Goal: Task Accomplishment & Management: Use online tool/utility

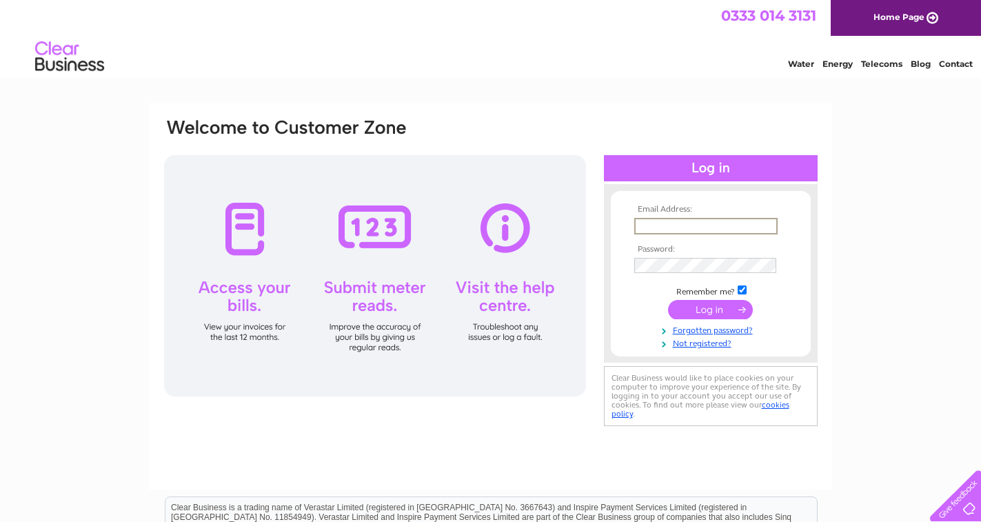
click at [713, 230] on input "text" at bounding box center [705, 226] width 143 height 17
paste input "[EMAIL_ADDRESS][DOMAIN_NAME]"
type input "[EMAIL_ADDRESS][DOMAIN_NAME]"
click at [700, 309] on input "submit" at bounding box center [710, 308] width 85 height 19
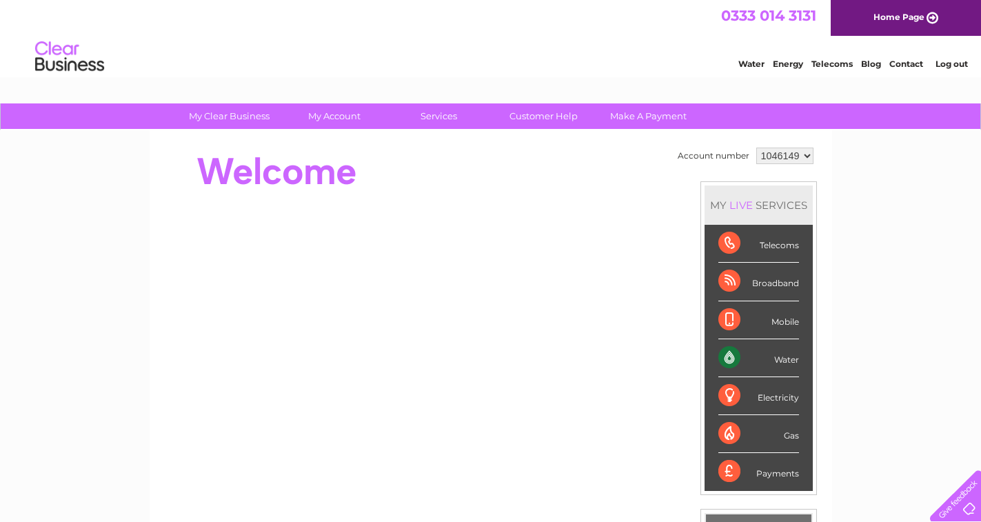
click at [878, 13] on link "Home Page" at bounding box center [906, 18] width 150 height 36
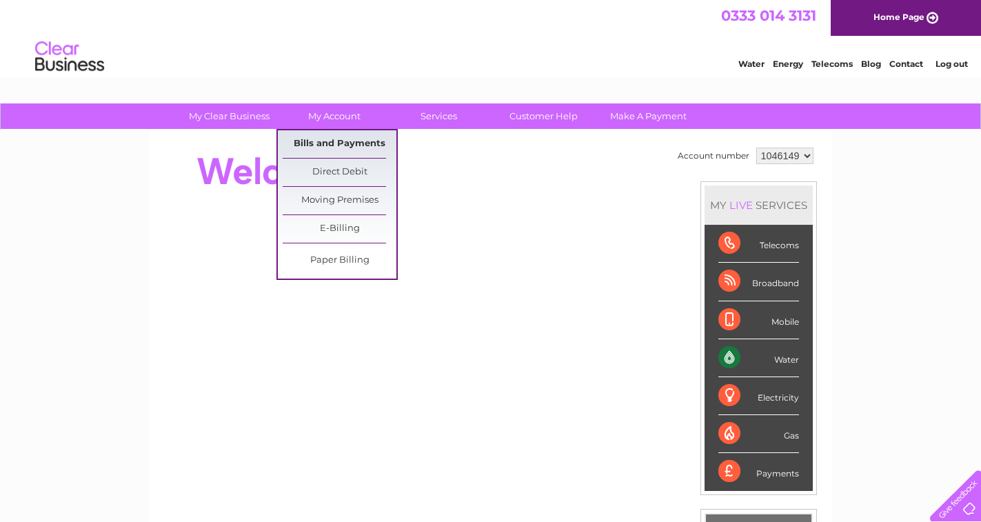
click at [316, 152] on link "Bills and Payments" at bounding box center [340, 144] width 114 height 28
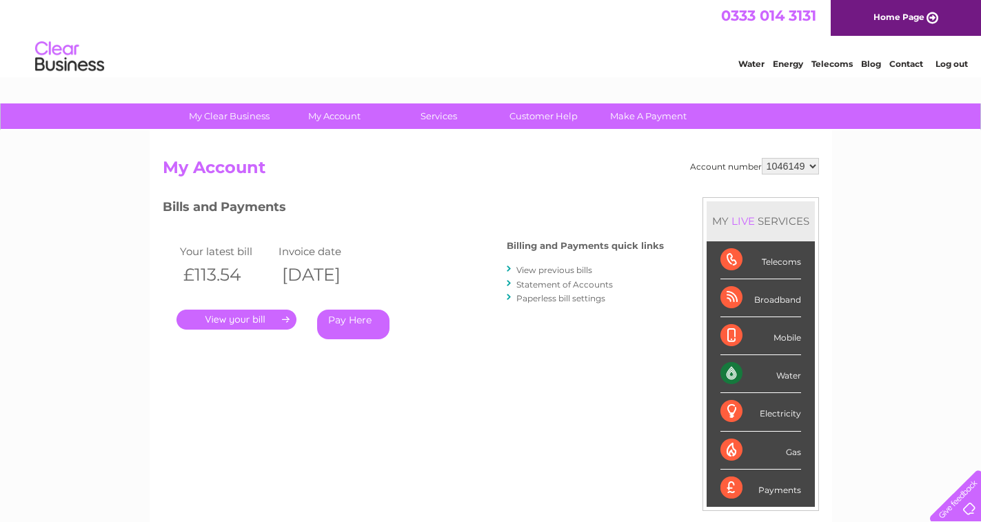
click at [223, 323] on link "." at bounding box center [236, 320] width 120 height 20
click at [586, 271] on link "View previous bills" at bounding box center [554, 270] width 76 height 10
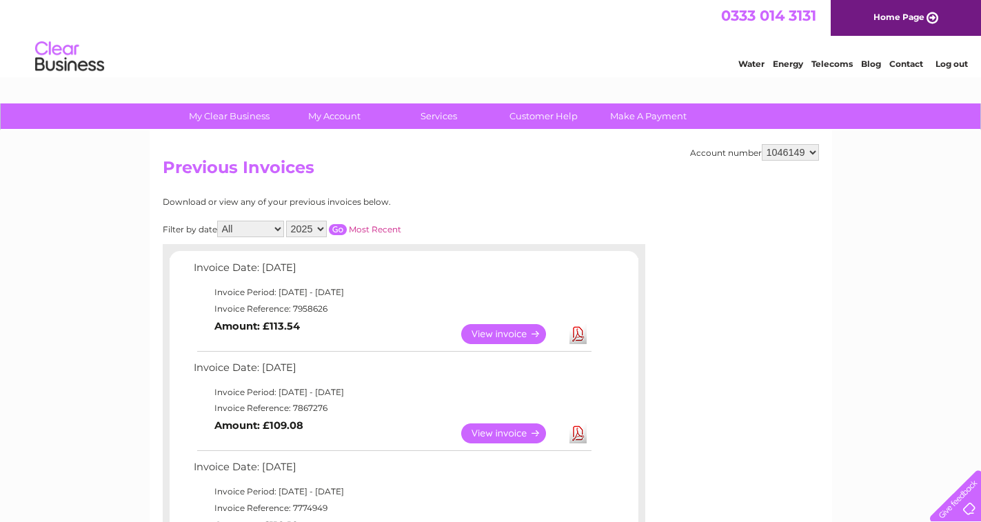
click at [483, 335] on link "View" at bounding box center [511, 334] width 101 height 20
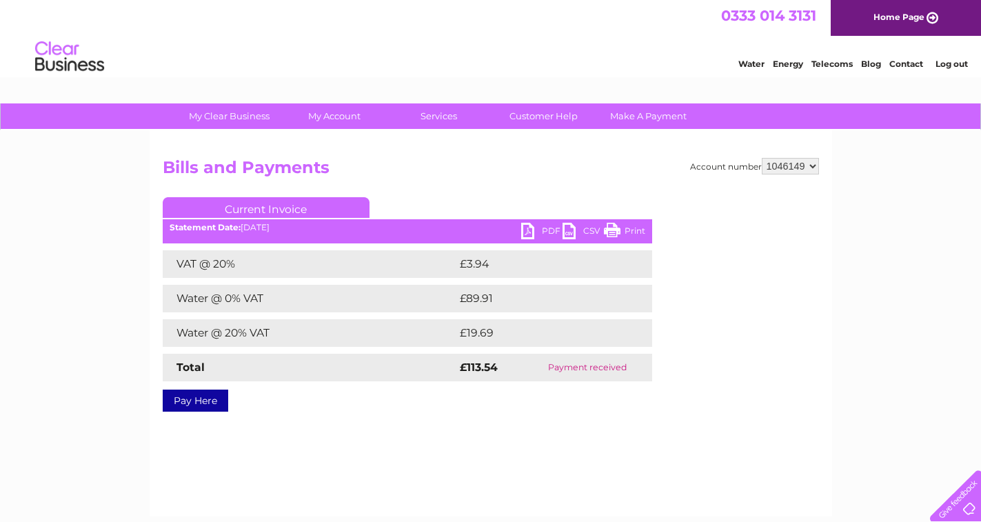
click at [618, 416] on div "Account number 1046149 Bills and Payments Current Invoice PDF CSV Print VAT @ 2…" at bounding box center [491, 323] width 683 height 386
click at [527, 222] on ul "Current Invoice" at bounding box center [407, 210] width 489 height 26
click at [527, 231] on link "PDF" at bounding box center [541, 233] width 41 height 20
click at [652, 113] on link "Make A Payment" at bounding box center [649, 116] width 114 height 26
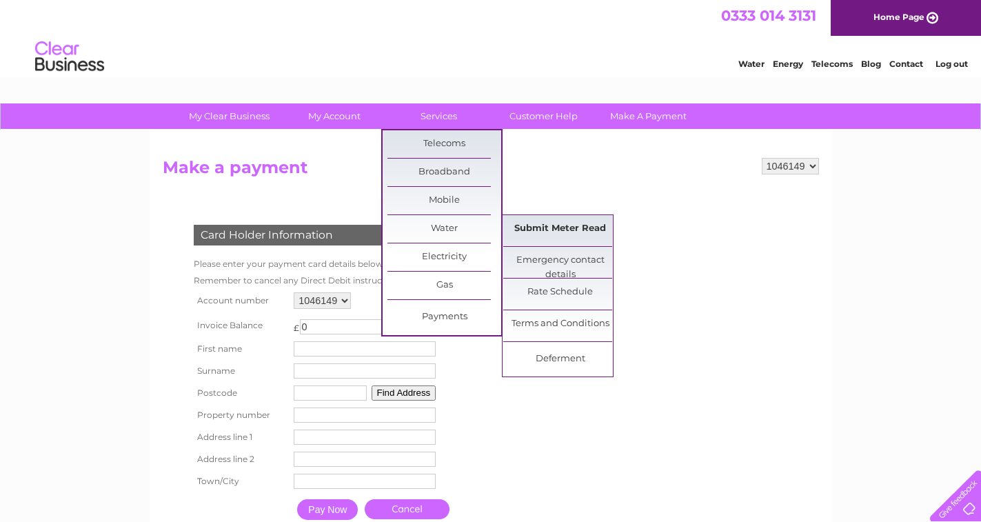
click at [585, 221] on link "Submit Meter Read" at bounding box center [560, 229] width 114 height 28
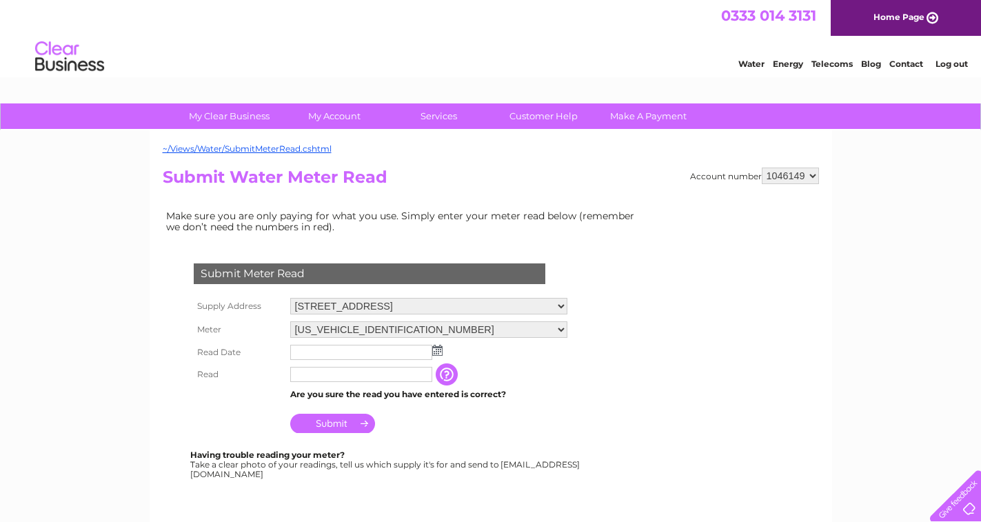
click at [438, 352] on img at bounding box center [437, 350] width 10 height 11
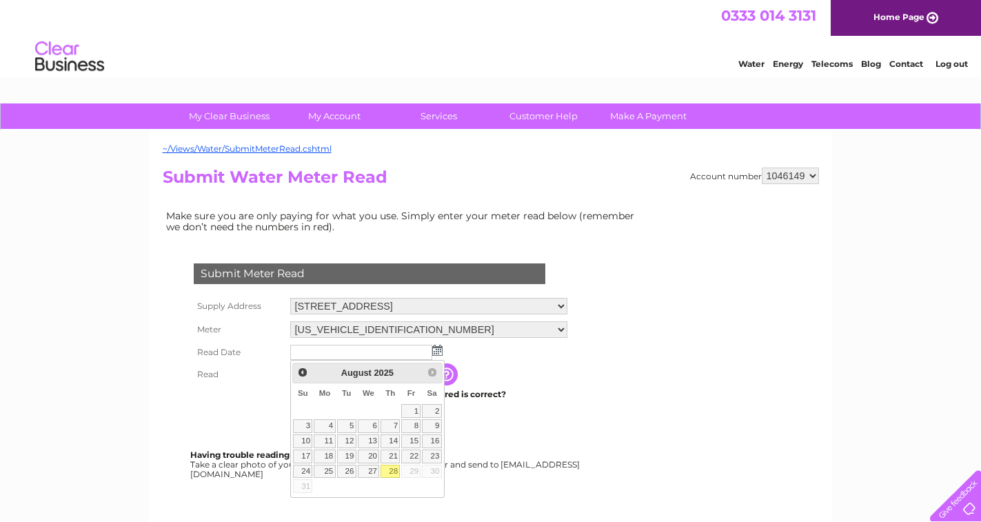
click at [387, 469] on link "28" at bounding box center [390, 472] width 19 height 14
type input "[DATE]"
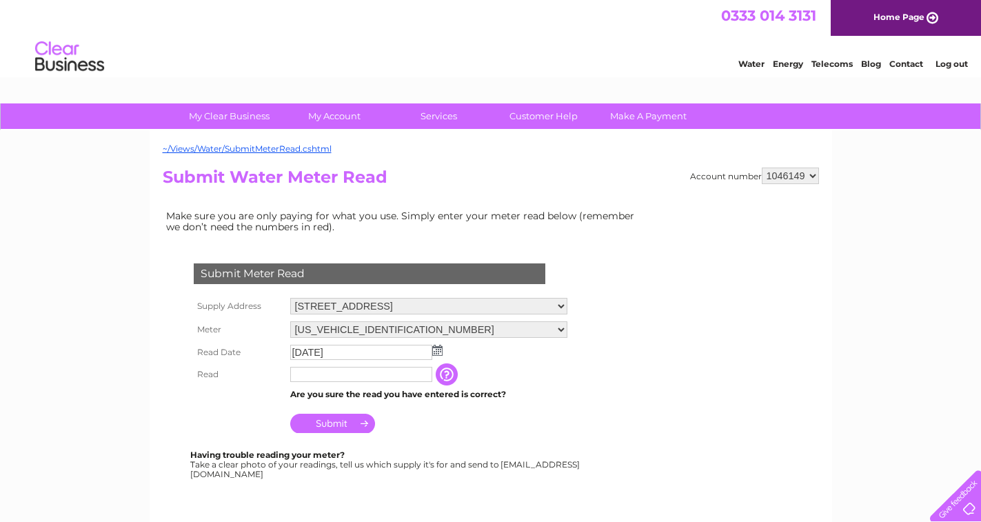
click at [351, 380] on input "text" at bounding box center [361, 374] width 142 height 15
type input "00184"
click at [320, 425] on input "Submit" at bounding box center [332, 424] width 85 height 19
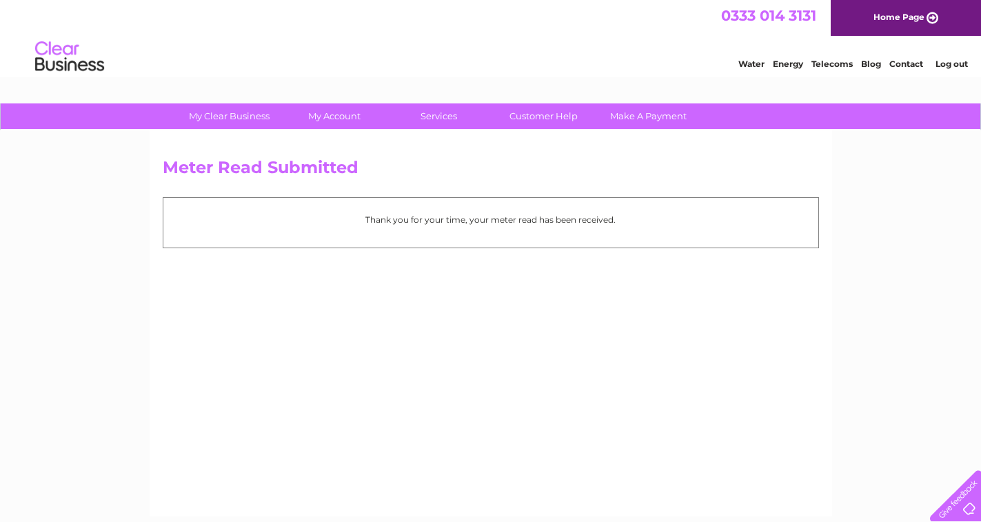
click at [962, 73] on div "Water Energy Telecoms Blog Contact Log out" at bounding box center [490, 58] width 981 height 45
click at [958, 66] on link "Log out" at bounding box center [952, 64] width 32 height 10
